Goal: Information Seeking & Learning: Learn about a topic

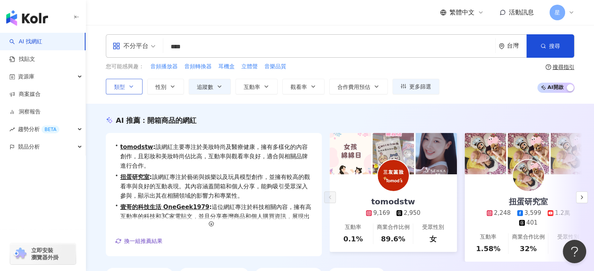
click at [129, 86] on icon "button" at bounding box center [131, 87] width 6 height 6
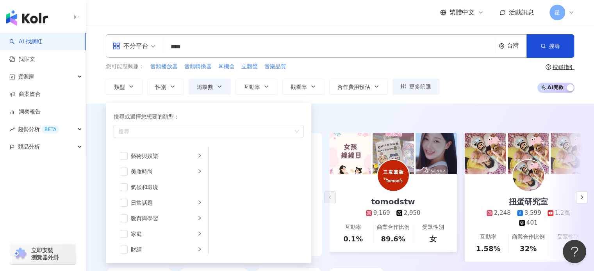
click at [133, 45] on div "不分平台" at bounding box center [130, 46] width 36 height 12
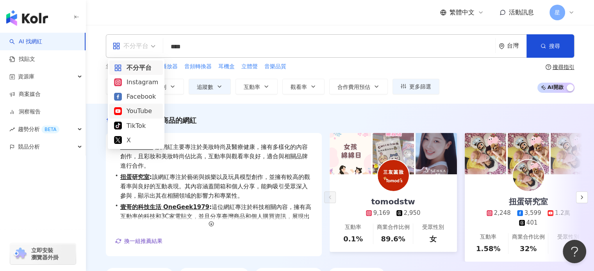
click at [136, 111] on div "YouTube" at bounding box center [136, 111] width 44 height 10
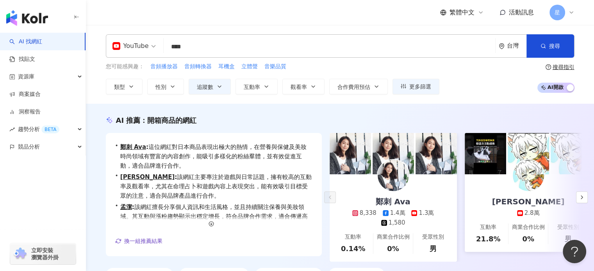
click at [130, 52] on div "YouTube" at bounding box center [130, 46] width 36 height 12
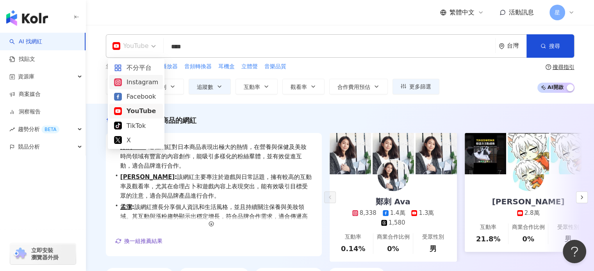
click at [135, 82] on div "Instagram" at bounding box center [136, 82] width 44 height 10
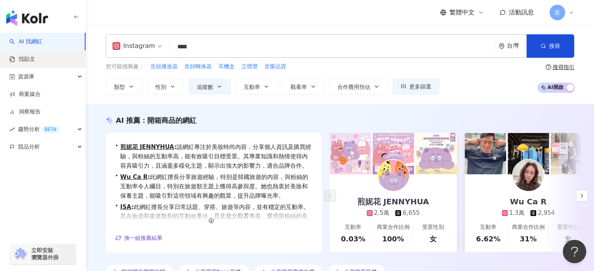
click at [27, 61] on link "找貼文" at bounding box center [22, 59] width 26 height 8
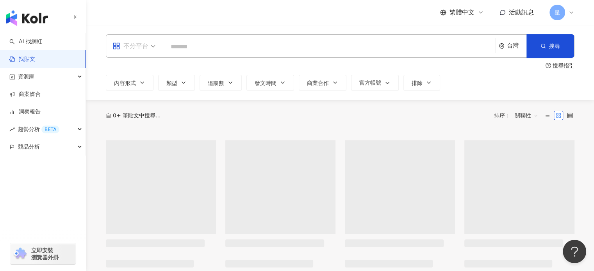
click at [156, 50] on div "不分平台" at bounding box center [134, 46] width 52 height 23
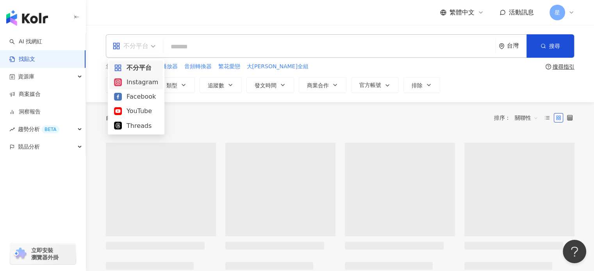
click at [144, 83] on div "Instagram" at bounding box center [136, 82] width 44 height 10
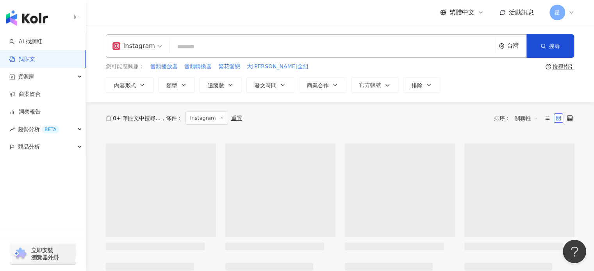
click at [200, 42] on input "search" at bounding box center [332, 46] width 319 height 17
type input "****"
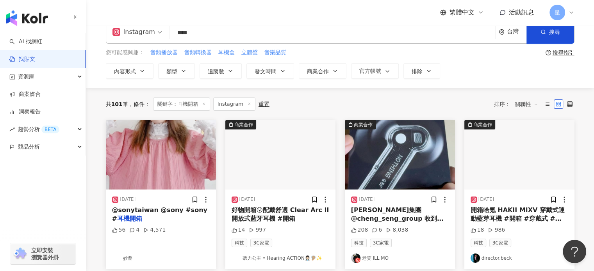
scroll to position [39, 0]
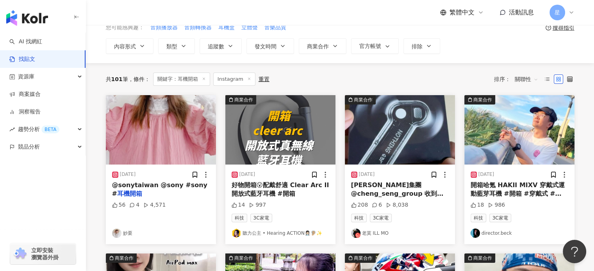
click at [268, 135] on img at bounding box center [280, 129] width 110 height 69
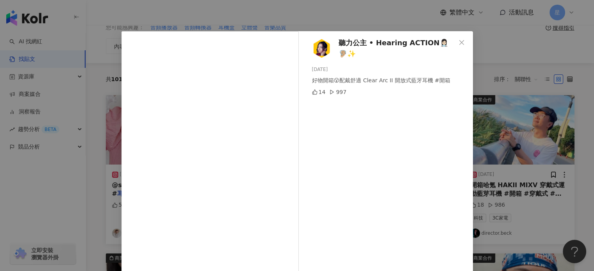
scroll to position [0, 0]
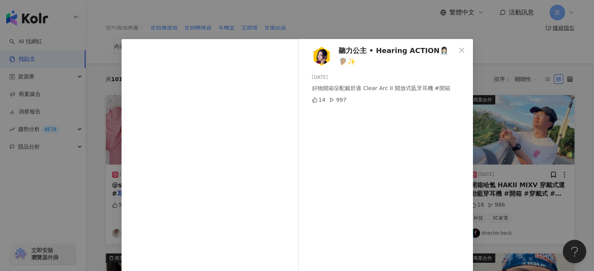
click at [365, 50] on span "聽力公主 • Hearing ACTION👩🏻‍⚕️🦻🏼✨" at bounding box center [396, 56] width 117 height 22
click at [461, 51] on icon "close" at bounding box center [461, 50] width 6 height 6
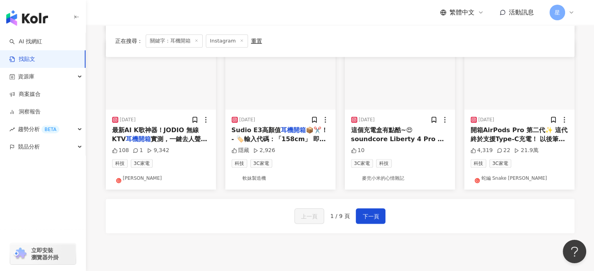
scroll to position [429, 0]
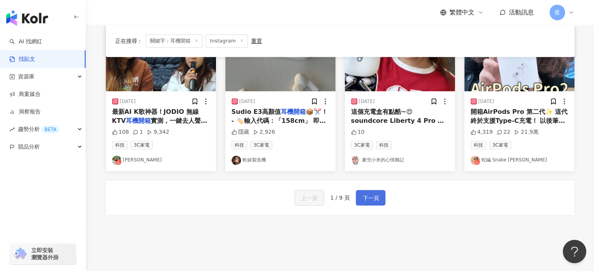
click at [362, 198] on span "下一頁" at bounding box center [370, 198] width 16 height 9
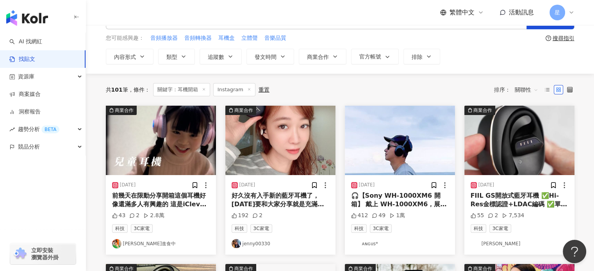
scroll to position [0, 0]
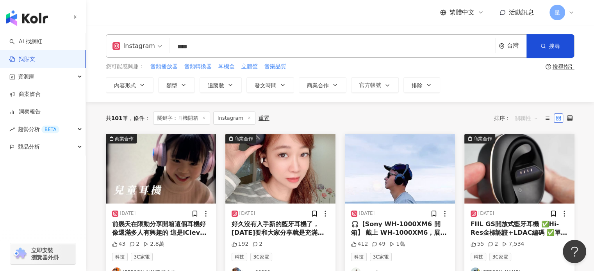
click at [526, 121] on span "關聯性" at bounding box center [525, 118] width 23 height 12
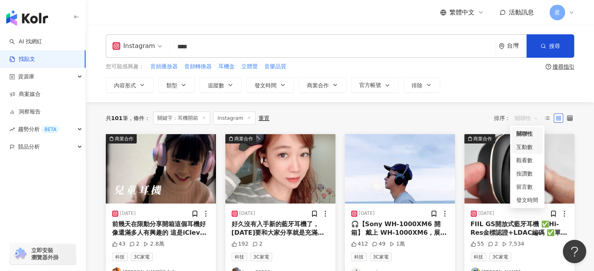
click at [526, 144] on div "互動數" at bounding box center [527, 147] width 22 height 9
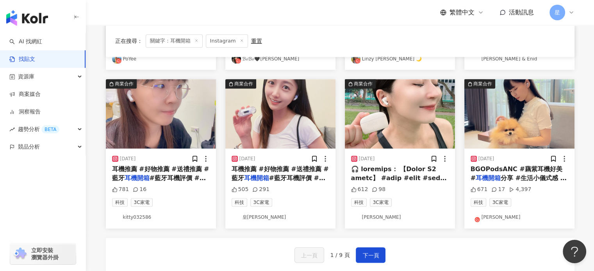
scroll to position [390, 0]
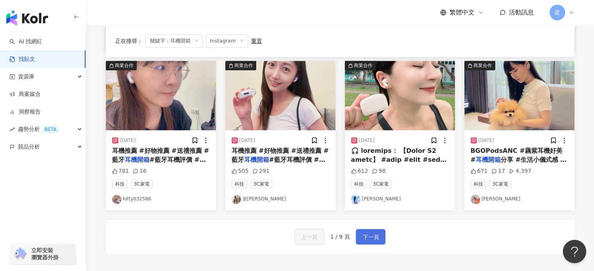
click at [370, 240] on span "下一頁" at bounding box center [370, 237] width 16 height 9
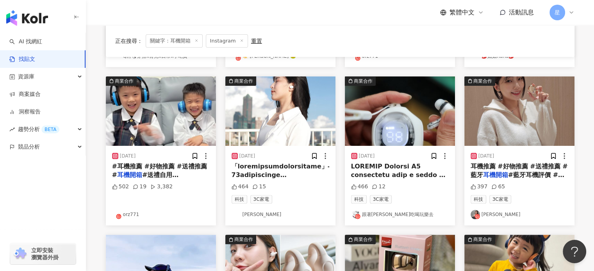
scroll to position [195, 0]
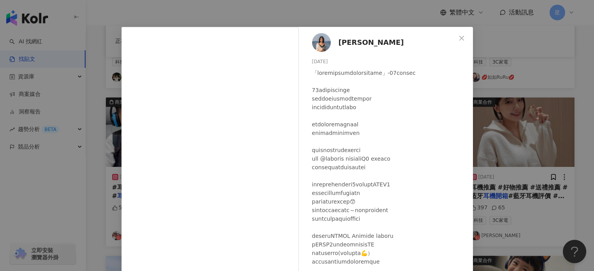
scroll to position [0, 0]
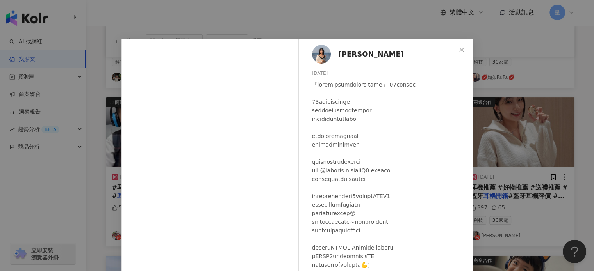
click at [581, 192] on div "鍾頴 2023/8/31 464 15 查看原始貼文" at bounding box center [297, 135] width 594 height 271
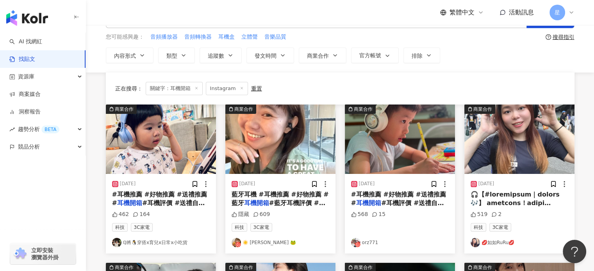
scroll to position [0, 0]
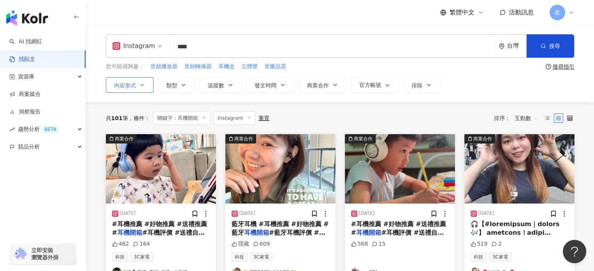
click at [130, 86] on span "內容形式" at bounding box center [125, 85] width 22 height 6
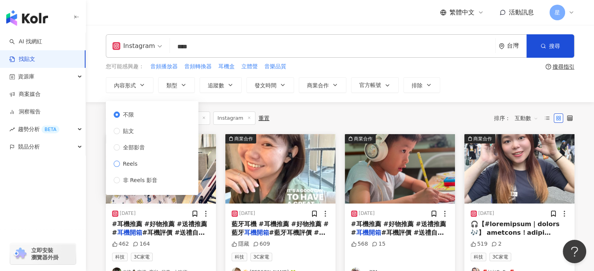
click at [132, 164] on span "Reels" at bounding box center [130, 164] width 21 height 9
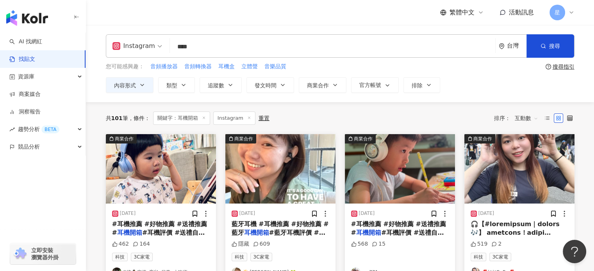
click at [492, 80] on div "內容形式 類型 追蹤數 發文時間 商業合作 官方帳號 排除 不限 貼文 全部影音 Reels 非 Reels 影音" at bounding box center [340, 85] width 468 height 16
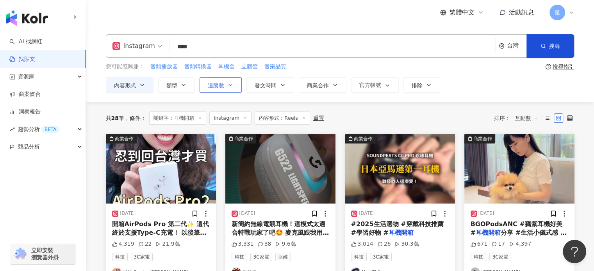
click at [218, 84] on span "追蹤數" at bounding box center [216, 85] width 16 height 6
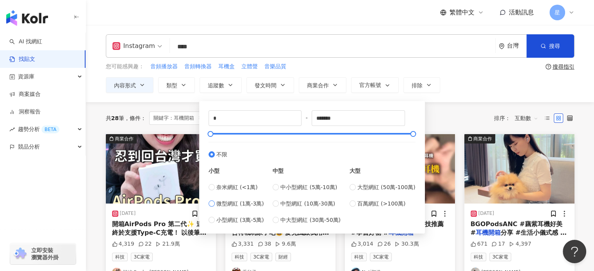
click at [226, 201] on span "微型網紅 (1萬-3萬)" at bounding box center [240, 203] width 48 height 9
type input "*****"
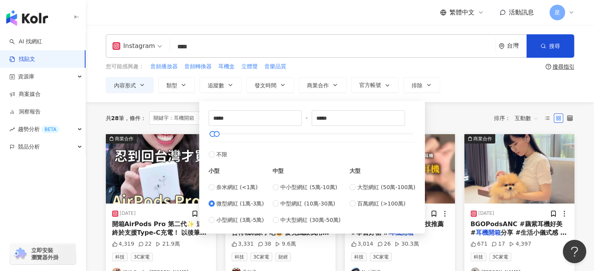
click at [482, 96] on div "Instagram **** 台灣 搜尋 您可能感興趣： 音頻播放器 音頻轉換器 耳機盒 立體聲 音樂品質 搜尋指引 內容形式 類型 追蹤數 發文時間 商業合…" at bounding box center [340, 63] width 508 height 77
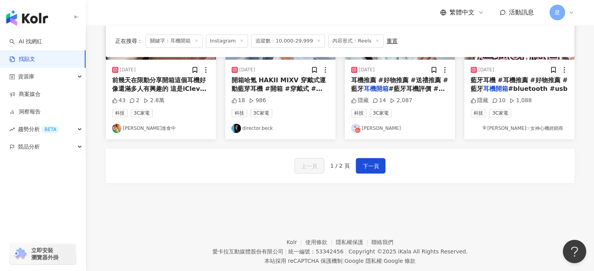
scroll to position [468, 0]
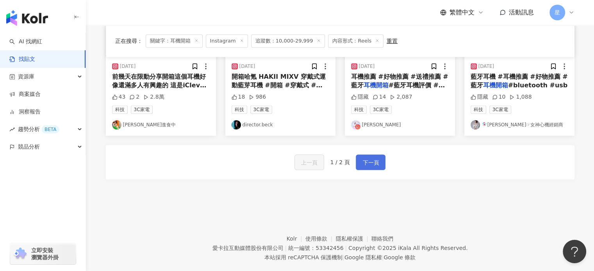
click at [363, 159] on span "下一頁" at bounding box center [370, 162] width 16 height 9
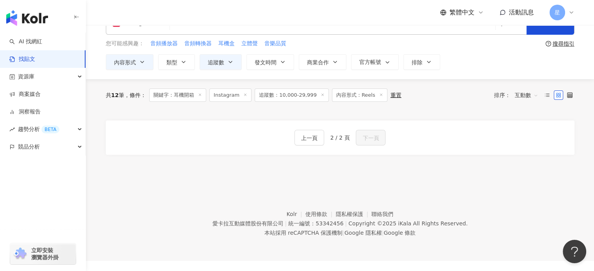
scroll to position [36, 0]
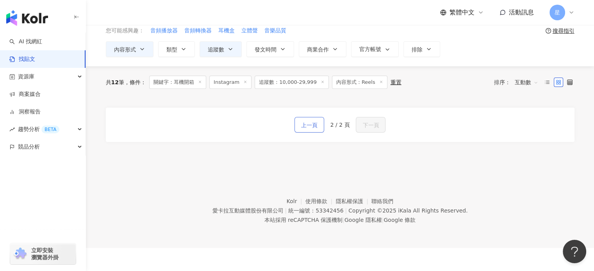
click at [314, 125] on span "上一頁" at bounding box center [309, 125] width 16 height 9
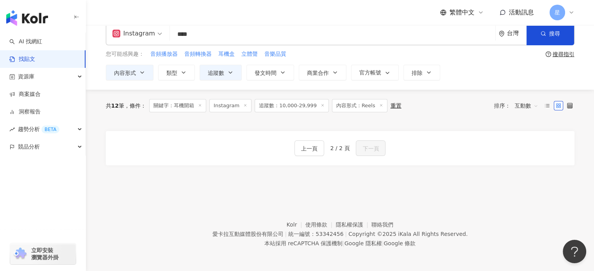
scroll to position [0, 0]
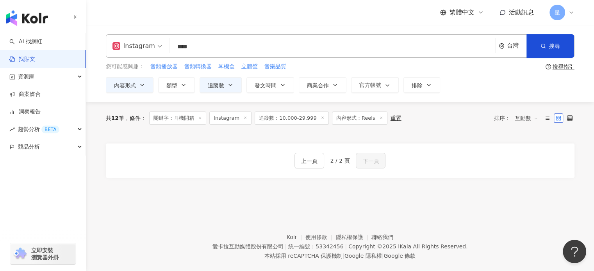
click at [187, 46] on input "****" at bounding box center [332, 46] width 319 height 17
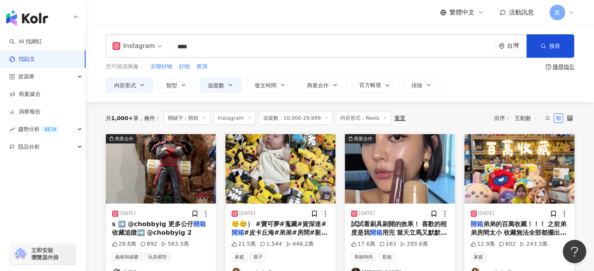
type input "****"
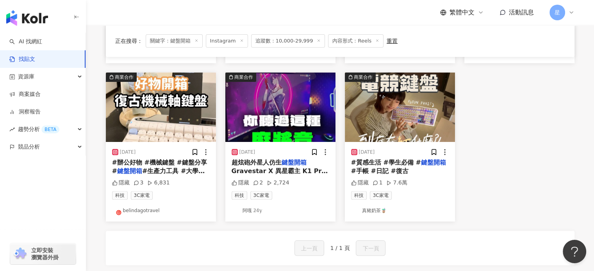
scroll to position [234, 0]
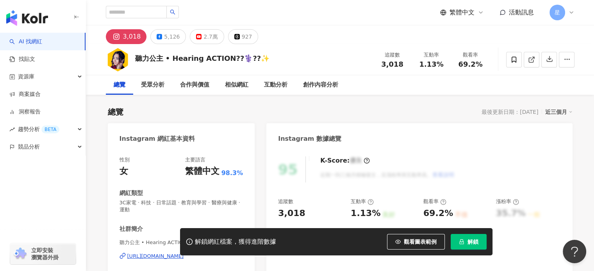
drag, startPoint x: 197, startPoint y: 37, endPoint x: 202, endPoint y: 71, distance: 34.4
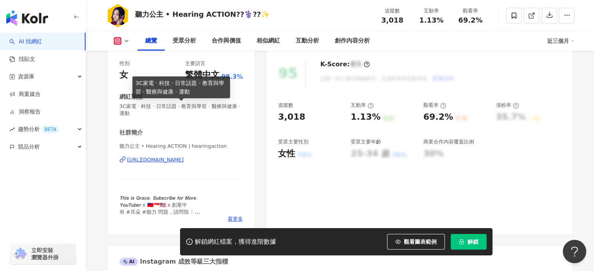
scroll to position [117, 0]
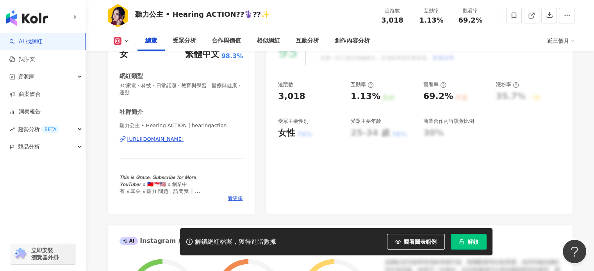
click at [167, 139] on div "[URL][DOMAIN_NAME]" at bounding box center [155, 139] width 57 height 7
